Goal: Information Seeking & Learning: Learn about a topic

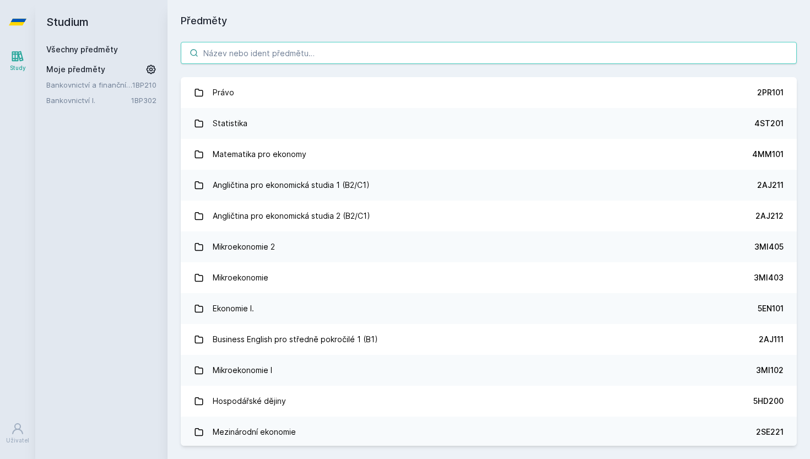
click at [327, 57] on input "search" at bounding box center [489, 53] width 616 height 22
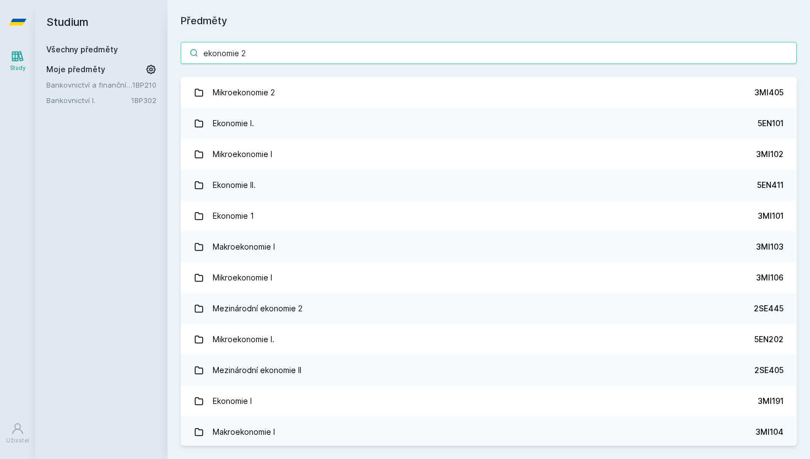
type input "ekonomie 2"
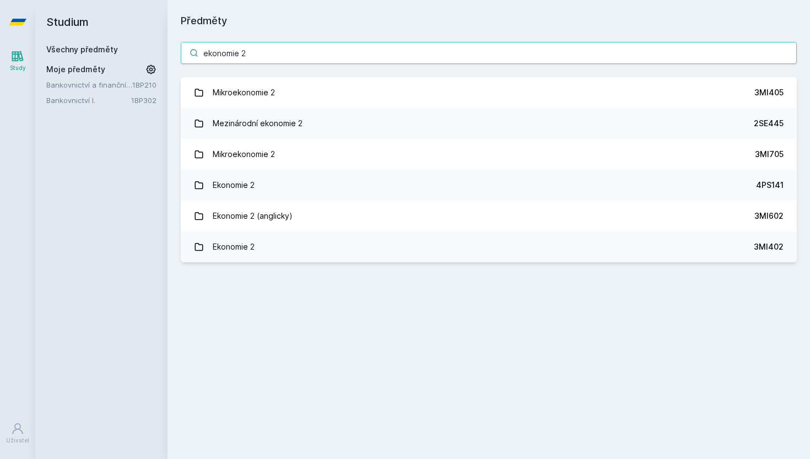
drag, startPoint x: 282, startPoint y: 61, endPoint x: 138, endPoint y: 57, distance: 143.8
click at [138, 57] on div "Studium Všechny předměty Moje předměty Bankovnictví a finanční instituce 1BP210…" at bounding box center [422, 229] width 774 height 459
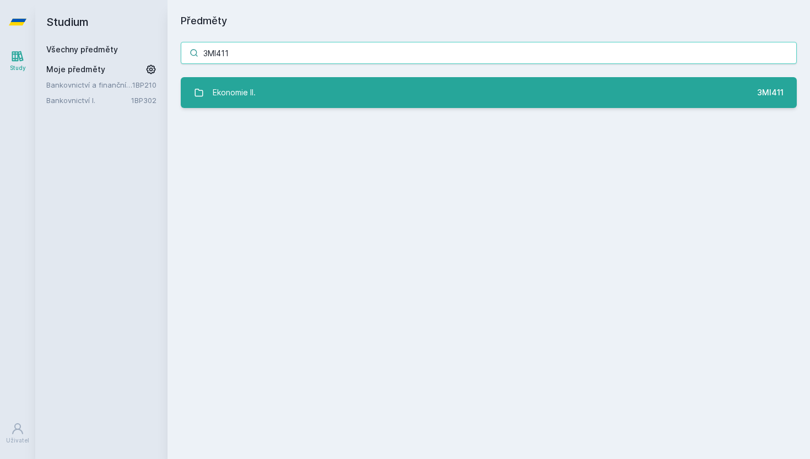
type input "3MI411"
click at [357, 86] on link "Ekonomie II. 3MI411" at bounding box center [489, 92] width 616 height 31
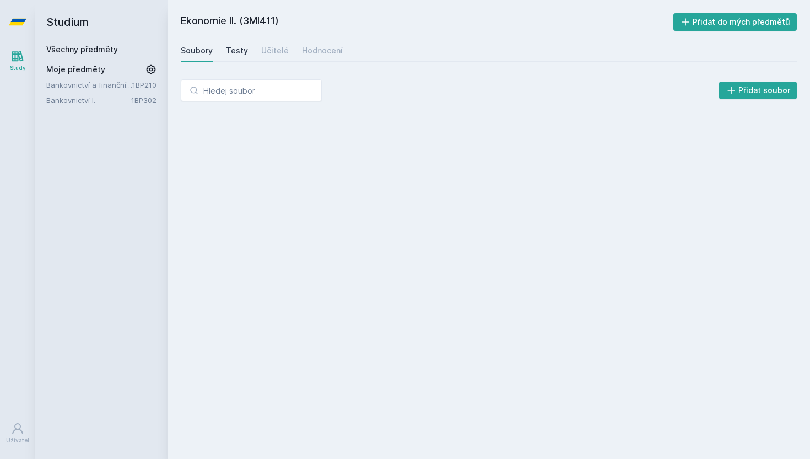
click at [230, 51] on div "Testy" at bounding box center [237, 50] width 22 height 11
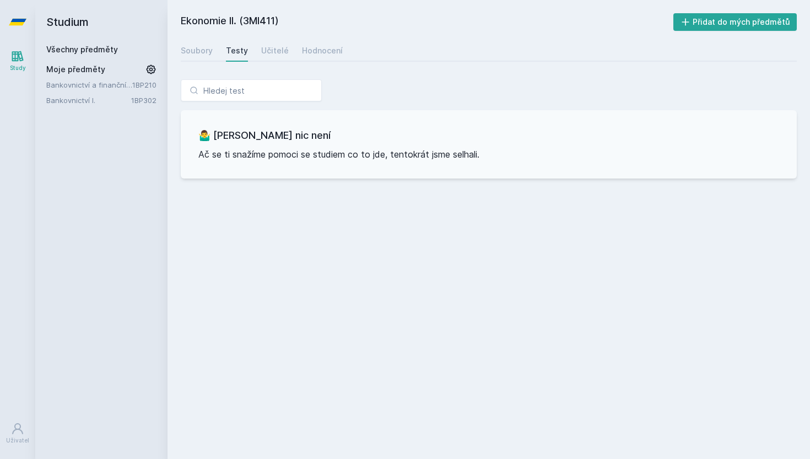
click at [253, 48] on div "Soubory Testy Učitelé Hodnocení" at bounding box center [489, 51] width 616 height 22
click at [262, 48] on div "Učitelé" at bounding box center [275, 50] width 28 height 11
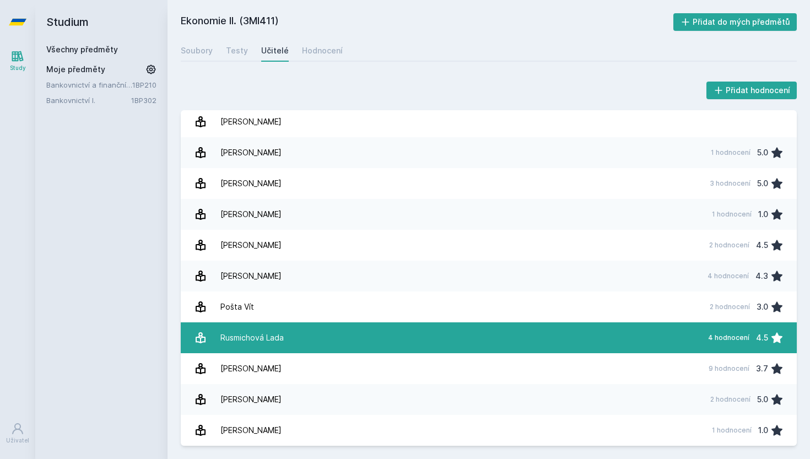
scroll to position [4, 0]
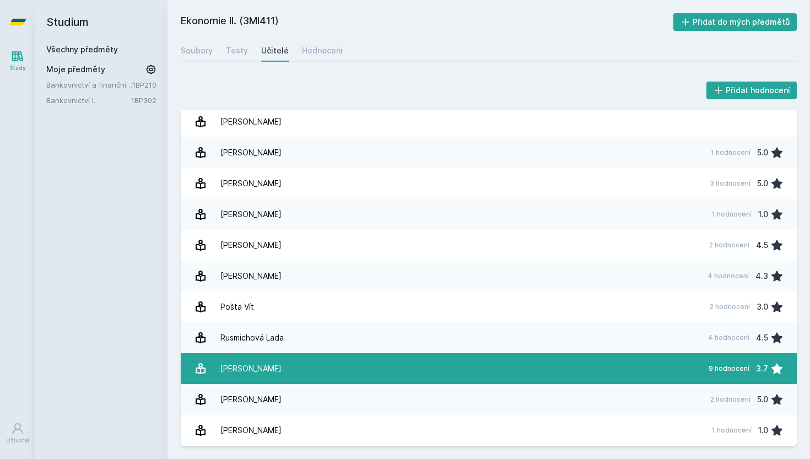
click at [280, 364] on link "[PERSON_NAME] 9 hodnocení 3.7" at bounding box center [489, 368] width 616 height 31
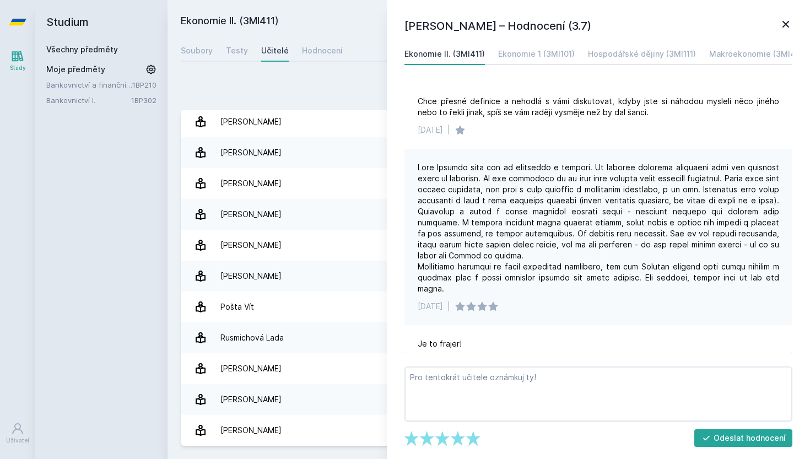
click at [785, 20] on icon at bounding box center [785, 24] width 13 height 13
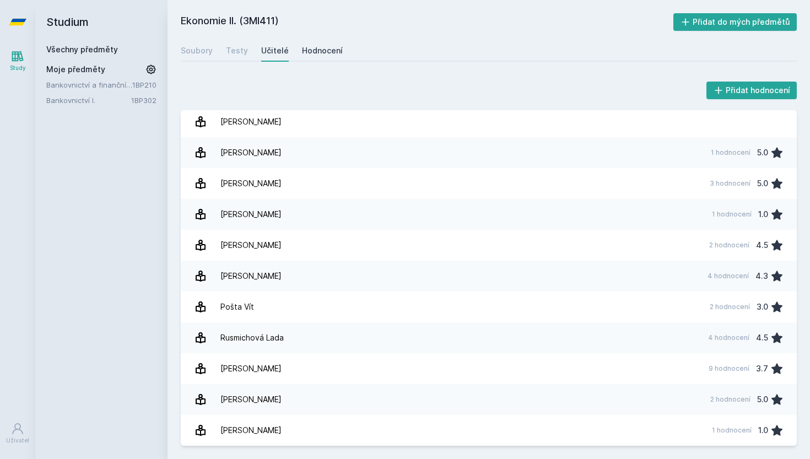
click at [324, 47] on div "Hodnocení" at bounding box center [322, 50] width 41 height 11
